Goal: Find specific page/section: Find specific page/section

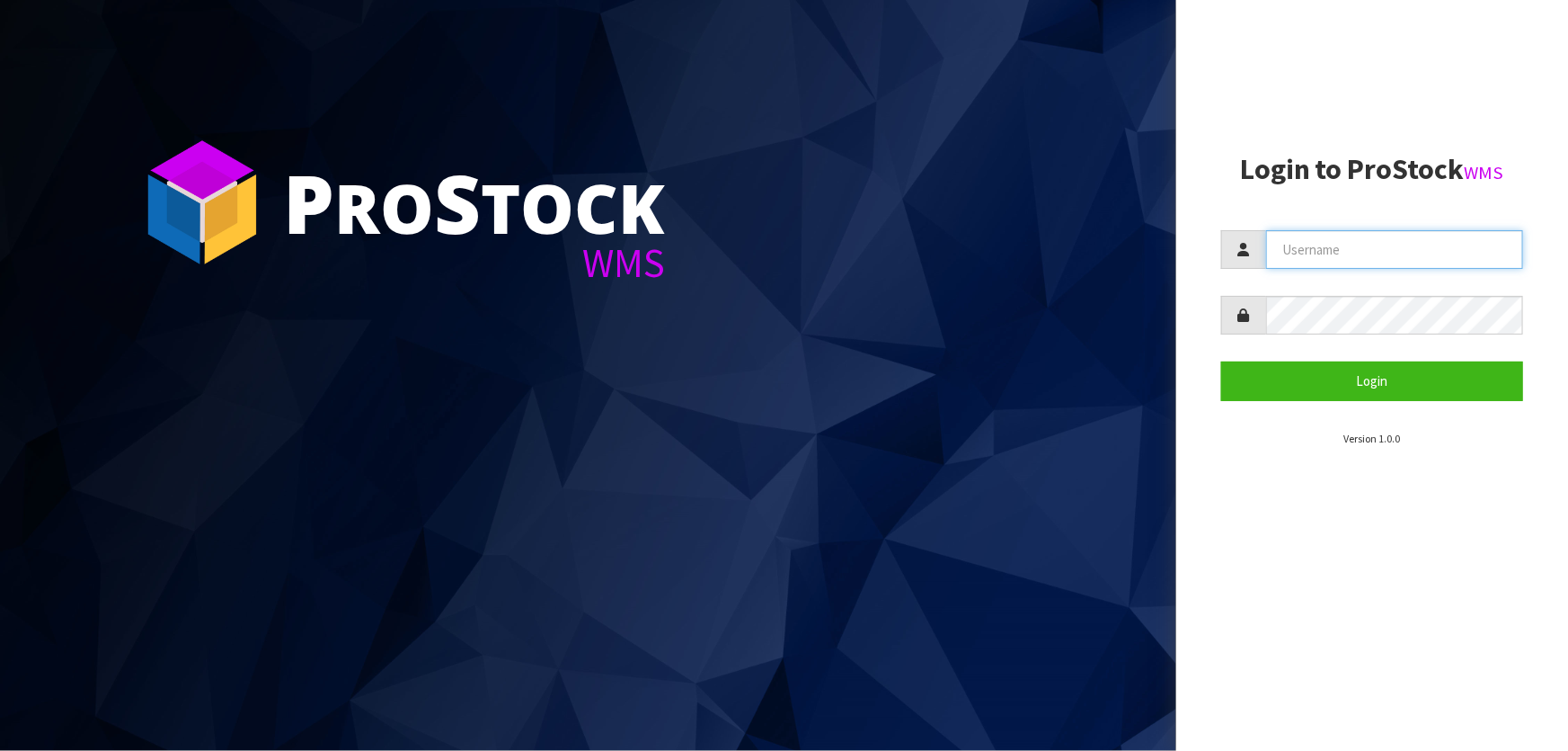
click at [1478, 254] on input "text" at bounding box center [1394, 249] width 257 height 39
type input "TARSHAE"
click at [1221, 361] on button "Login" at bounding box center [1371, 380] width 302 height 39
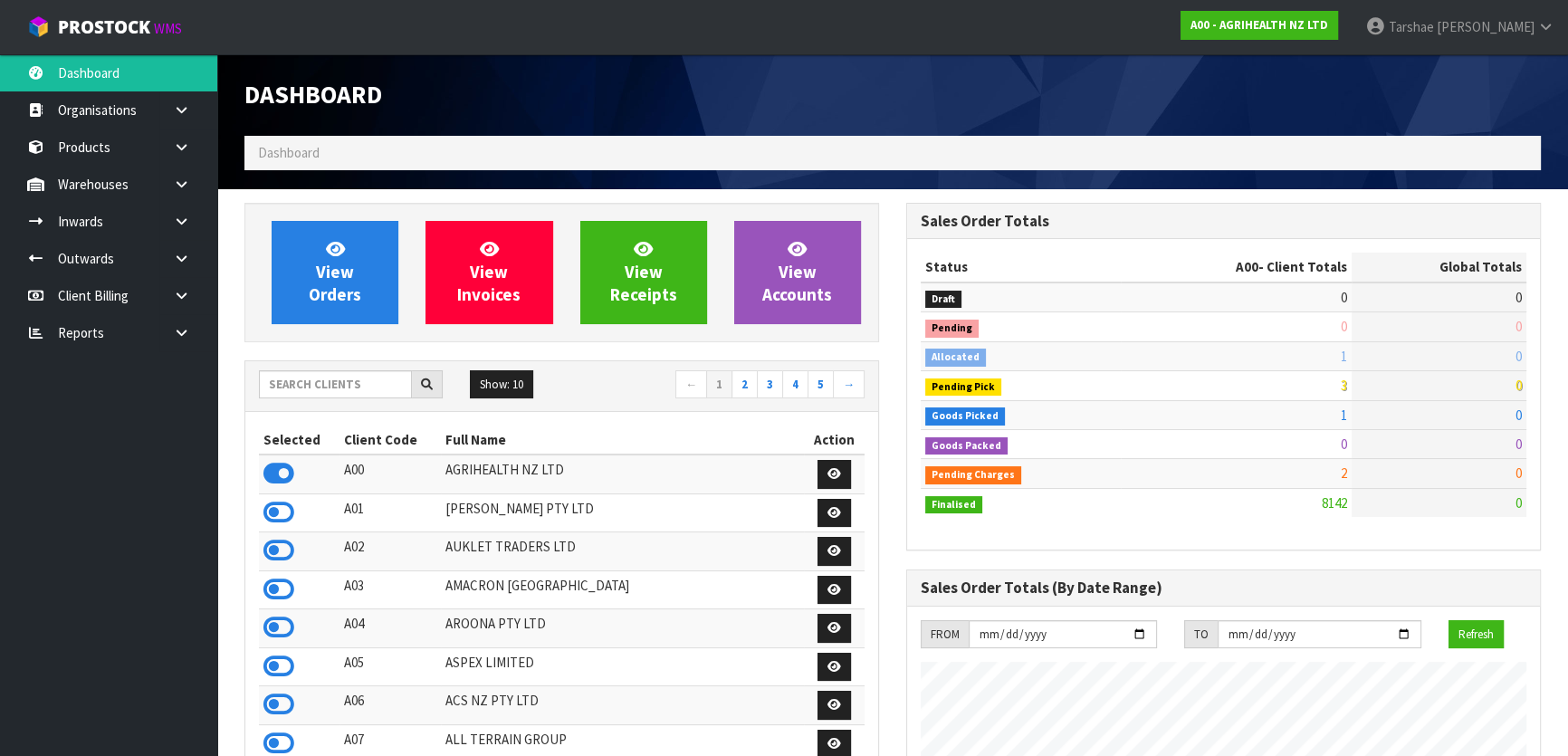
scroll to position [1368, 661]
click at [285, 388] on input "text" at bounding box center [335, 383] width 153 height 28
type input "S08"
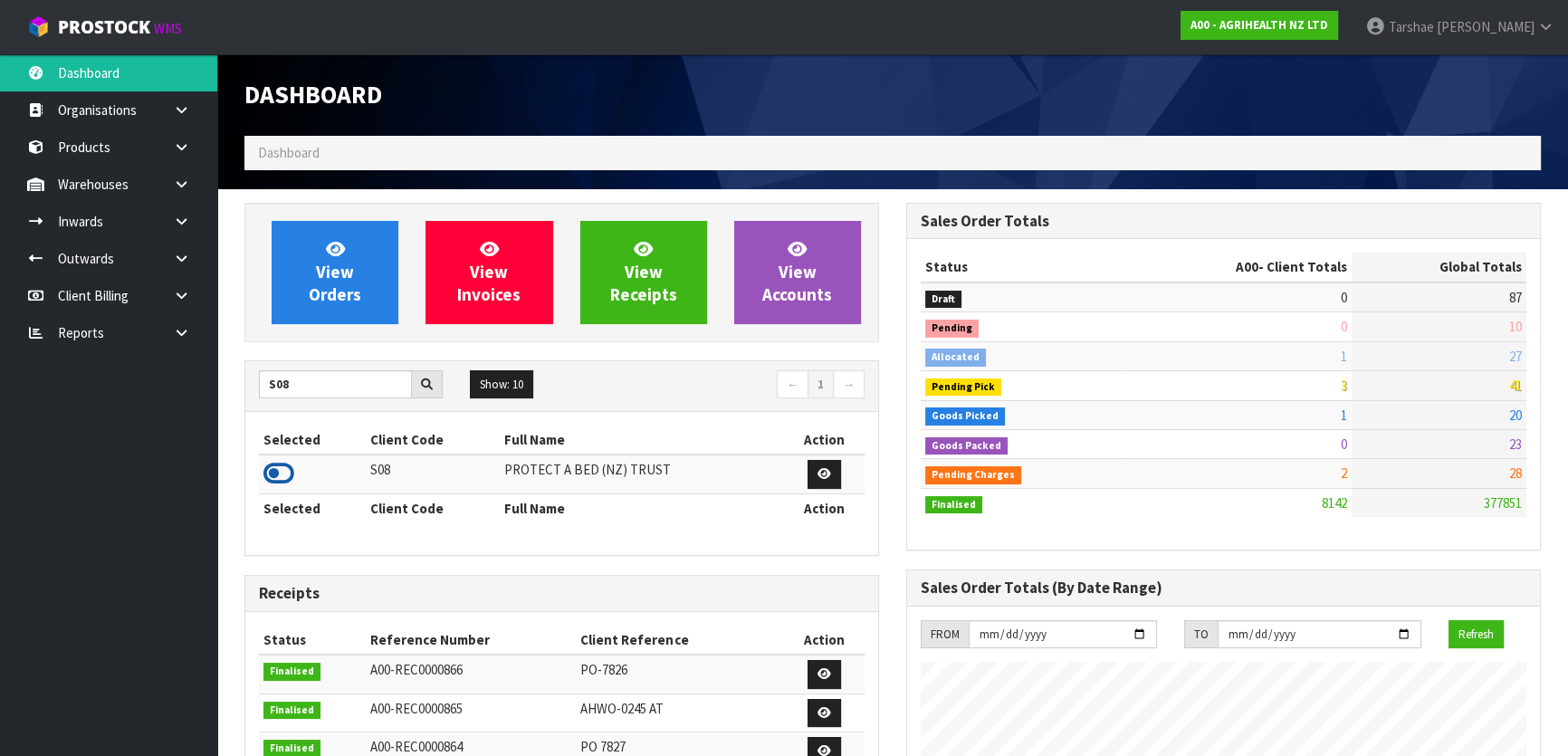
click at [276, 477] on icon at bounding box center [279, 473] width 31 height 27
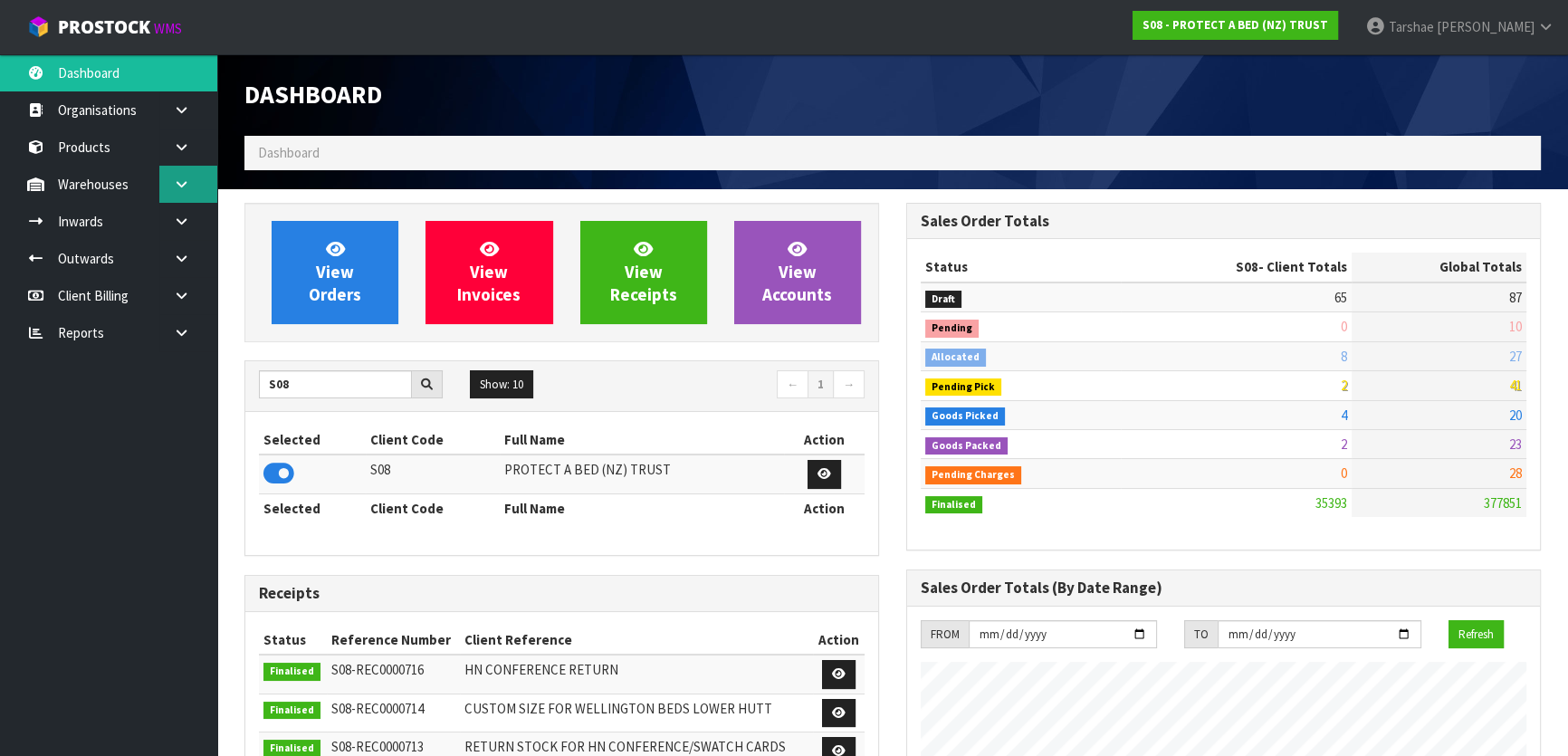
click at [190, 187] on link at bounding box center [188, 184] width 58 height 37
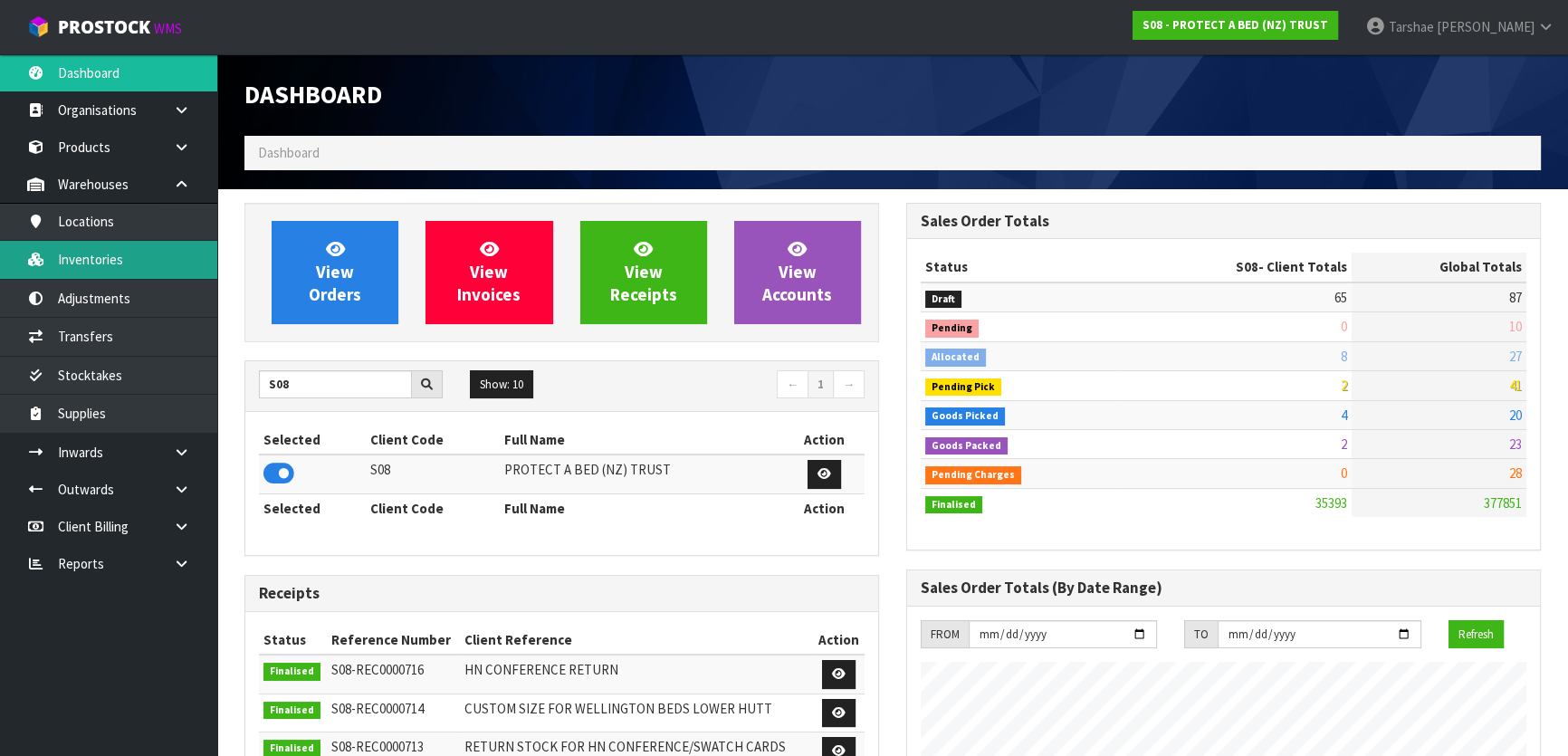
click at [156, 259] on link "Inventories" at bounding box center [108, 259] width 217 height 37
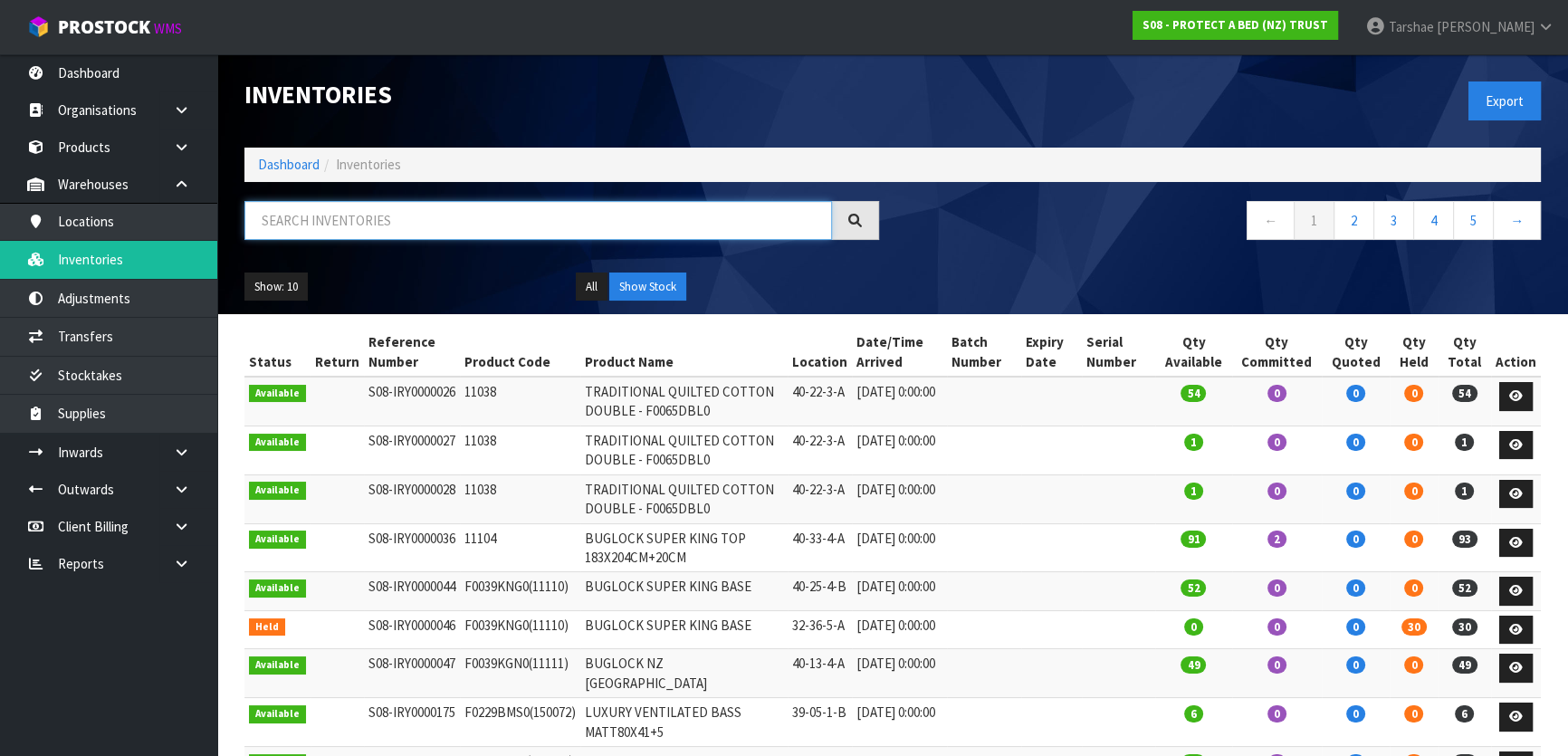
click at [479, 233] on input "text" at bounding box center [538, 220] width 587 height 39
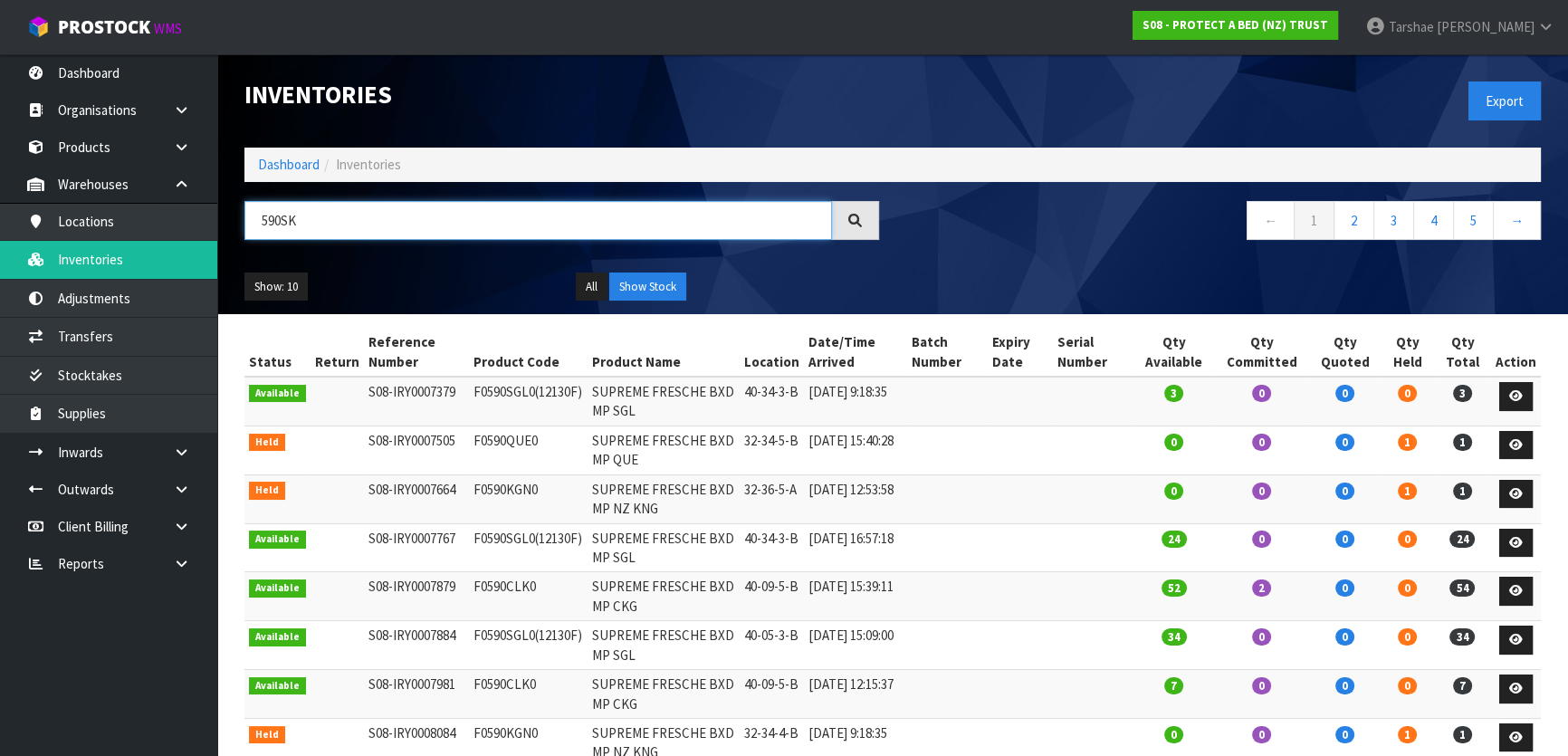
type input "590SKN"
